Goal: Browse casually

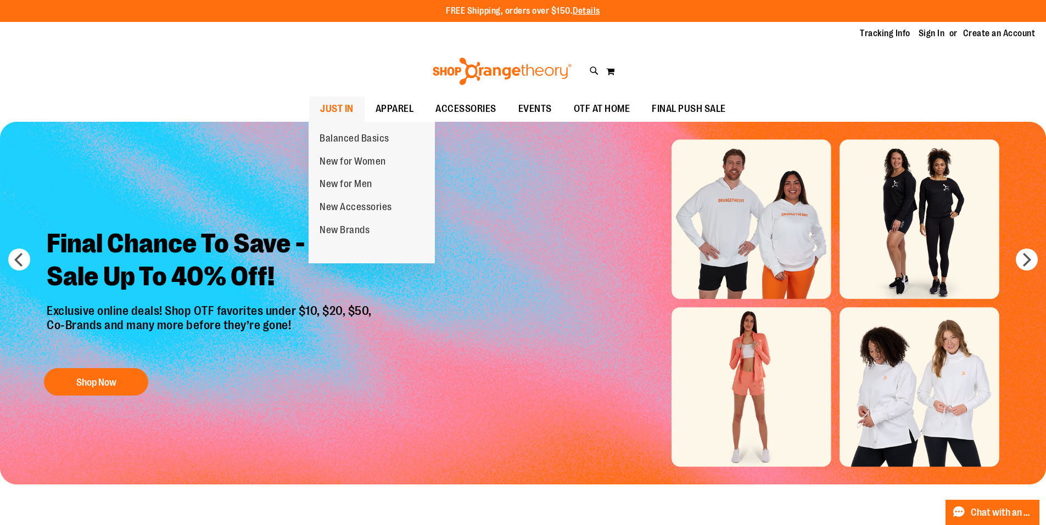
click at [329, 105] on span "JUST IN" at bounding box center [336, 109] width 33 height 25
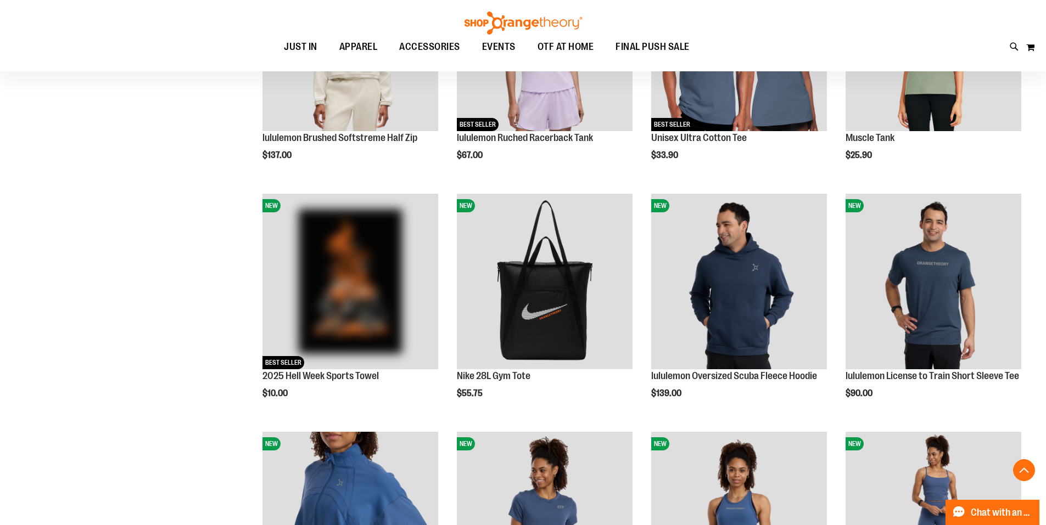
scroll to position [988, 0]
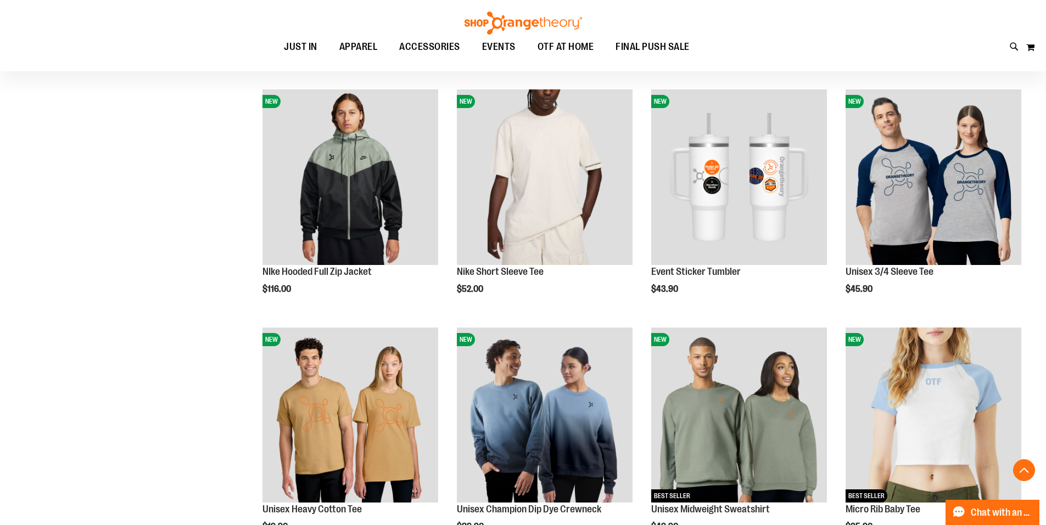
scroll to position [1921, 0]
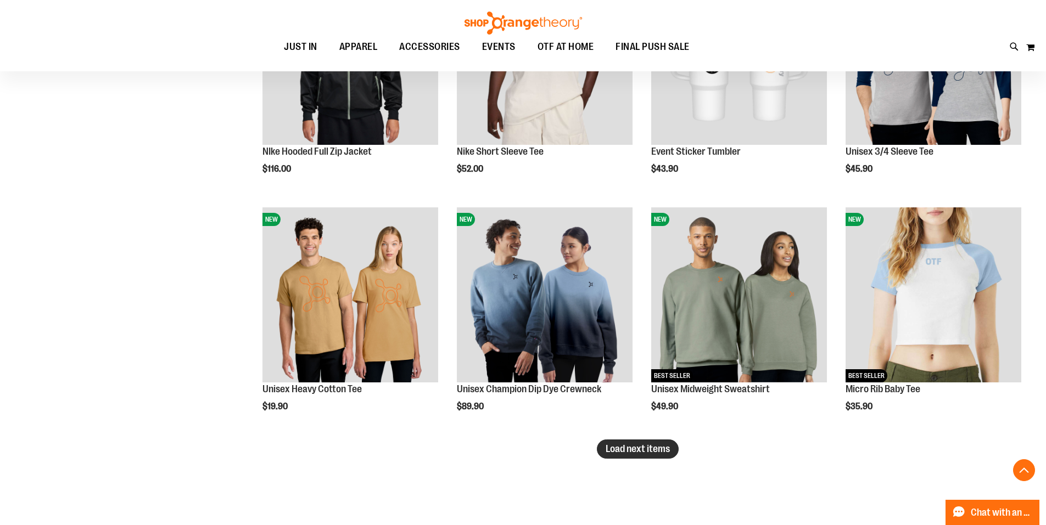
click at [615, 456] on button "Load next items" at bounding box center [638, 449] width 82 height 19
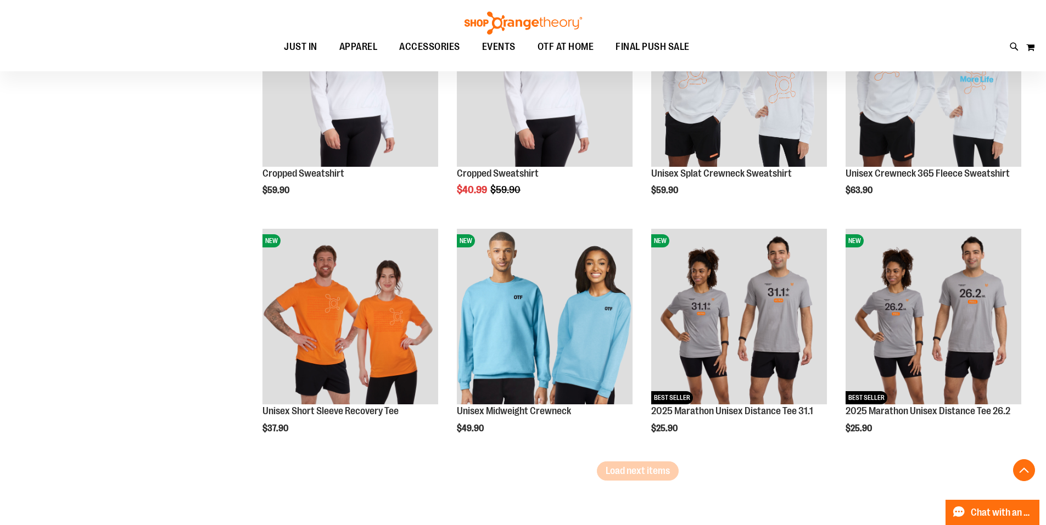
scroll to position [2690, 0]
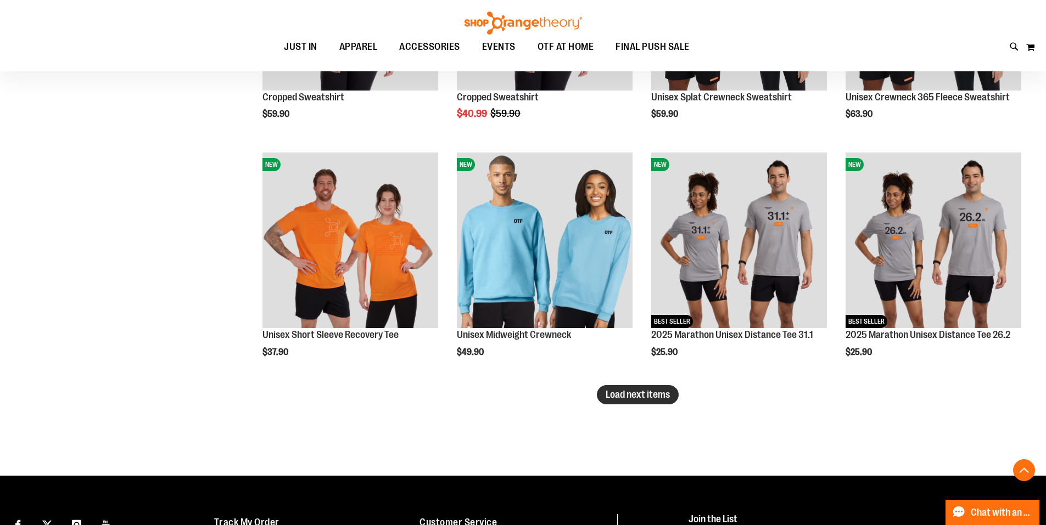
click at [610, 393] on span "Load next items" at bounding box center [638, 394] width 64 height 11
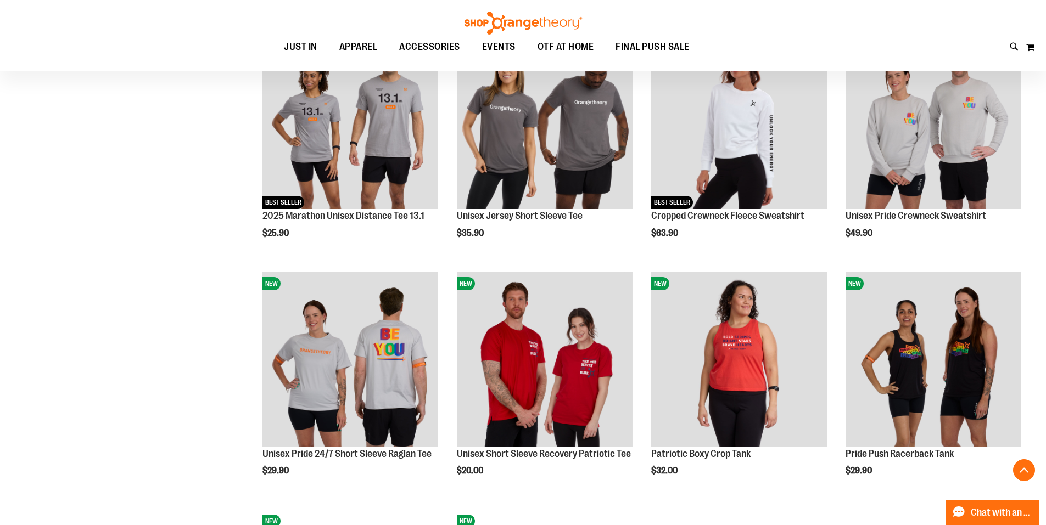
scroll to position [3129, 0]
